Goal: Register for event/course

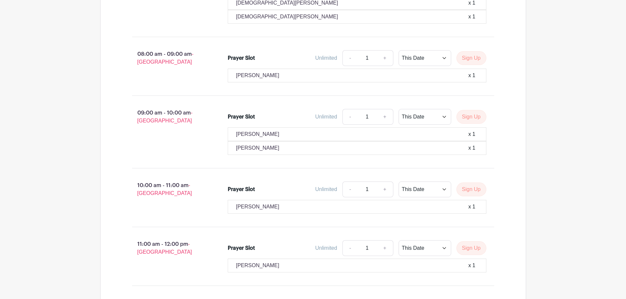
scroll to position [1015, 0]
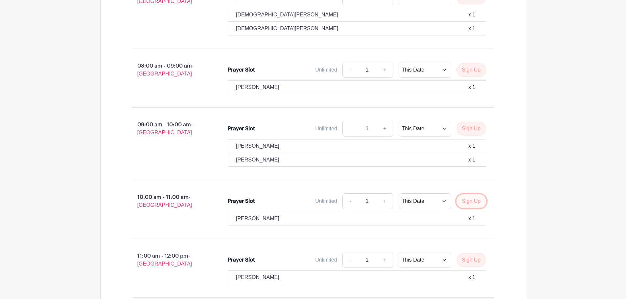
click at [478, 195] on button "Sign Up" at bounding box center [472, 202] width 30 height 14
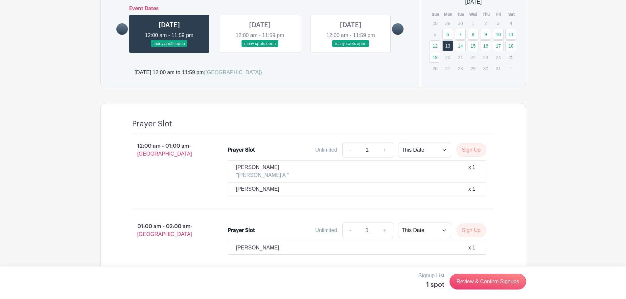
scroll to position [427, 0]
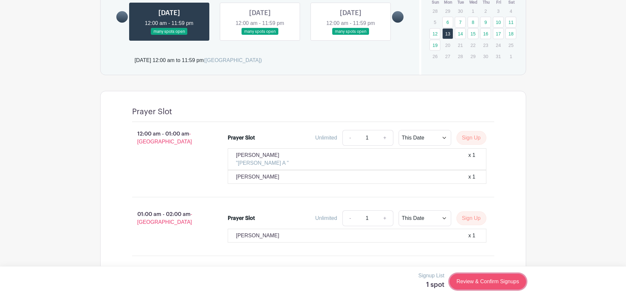
click at [504, 284] on link "Review & Confirm Signups" at bounding box center [488, 282] width 76 height 16
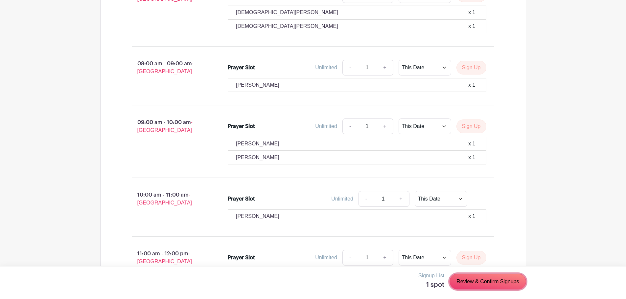
scroll to position [1019, 0]
click at [496, 283] on link "Review & Confirm Signups" at bounding box center [488, 282] width 76 height 16
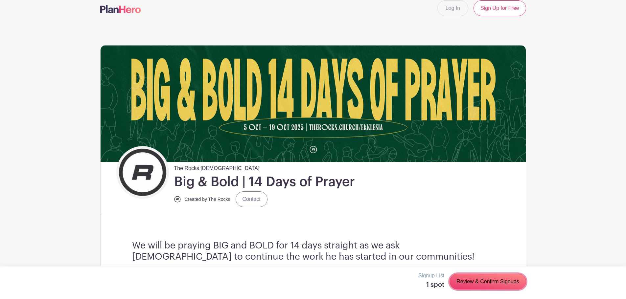
scroll to position [0, 0]
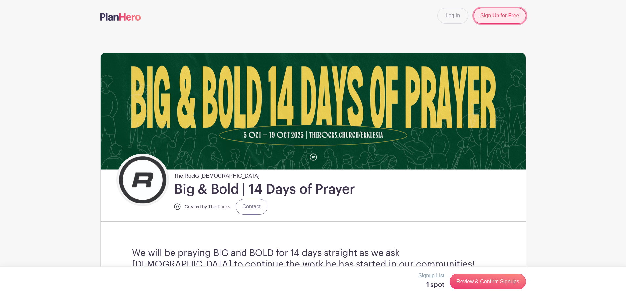
click at [507, 17] on link "Sign Up for Free" at bounding box center [500, 16] width 52 height 16
